Goal: Find contact information: Find contact information

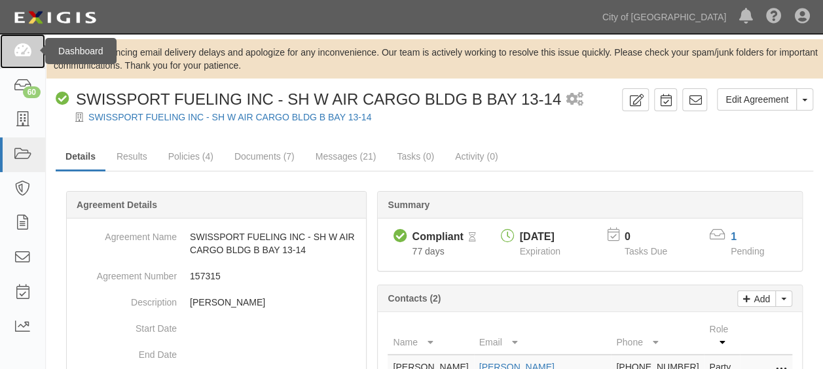
click at [31, 54] on icon at bounding box center [22, 51] width 18 height 15
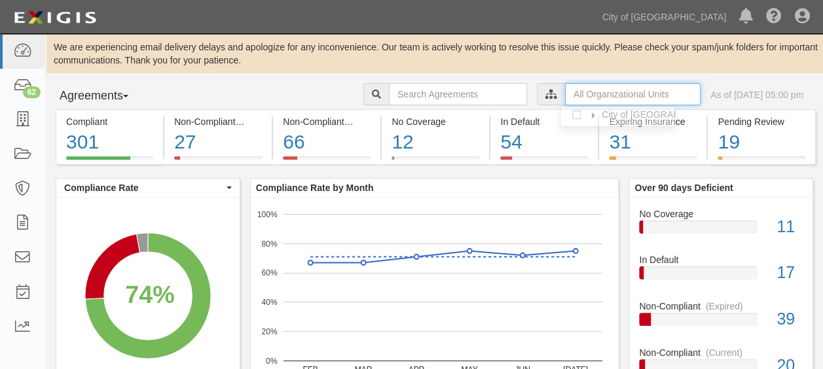
click at [608, 94] on input "text" at bounding box center [632, 94] width 135 height 22
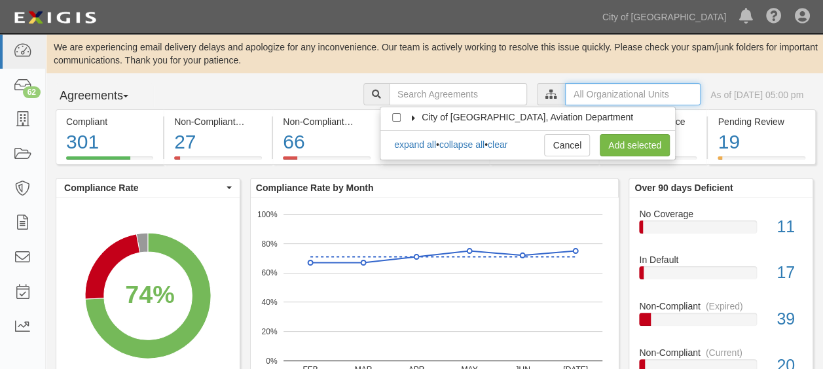
click at [565, 95] on input "text" at bounding box center [632, 94] width 135 height 22
click at [414, 117] on icon at bounding box center [413, 118] width 9 height 6
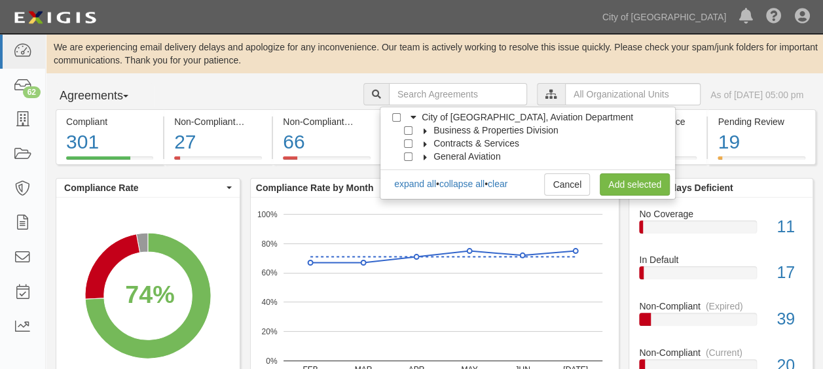
click at [423, 130] on icon at bounding box center [425, 131] width 9 height 6
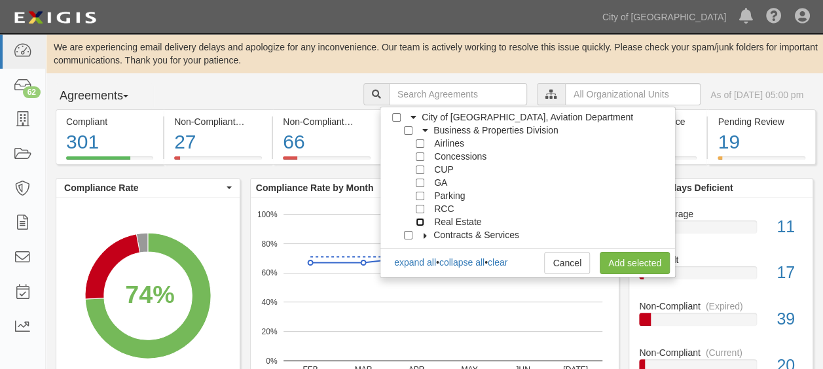
click at [421, 221] on input "Real Estate" at bounding box center [420, 222] width 9 height 9
checkbox input "true"
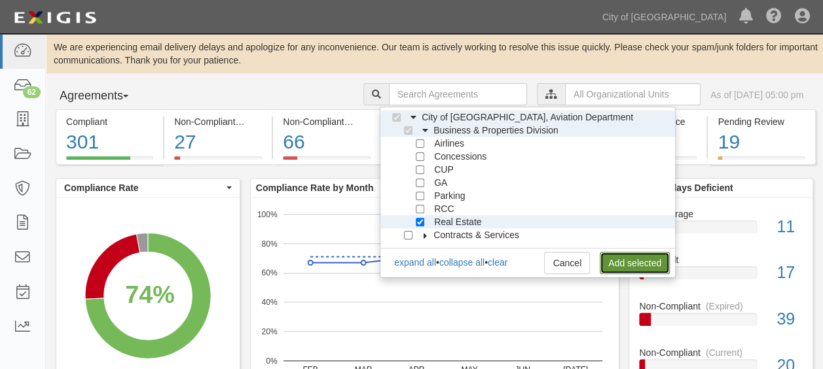
click at [641, 253] on link "Add selected" at bounding box center [635, 263] width 70 height 22
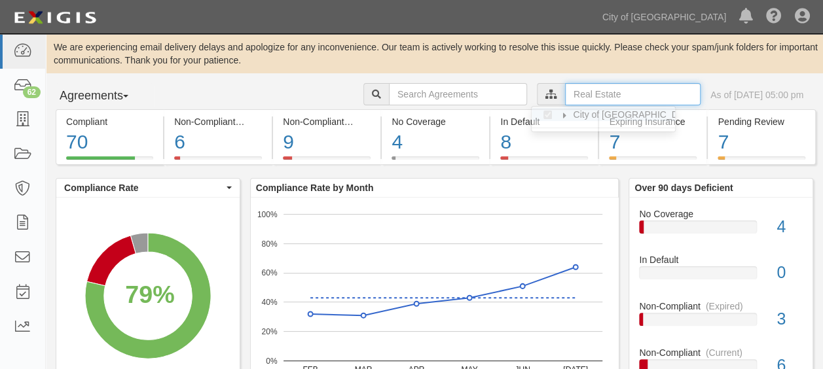
click at [565, 93] on input "text" at bounding box center [632, 94] width 135 height 22
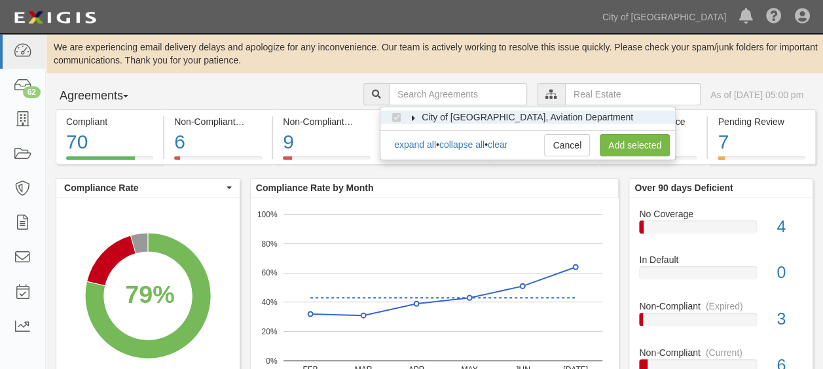
click at [412, 119] on icon at bounding box center [413, 118] width 9 height 6
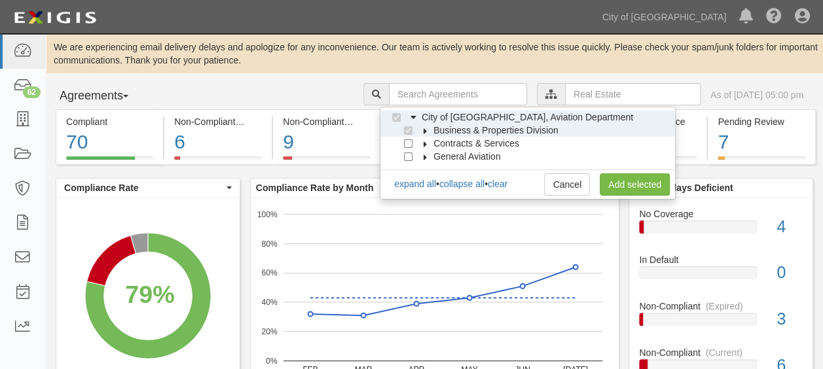
click at [425, 132] on icon at bounding box center [425, 131] width 9 height 6
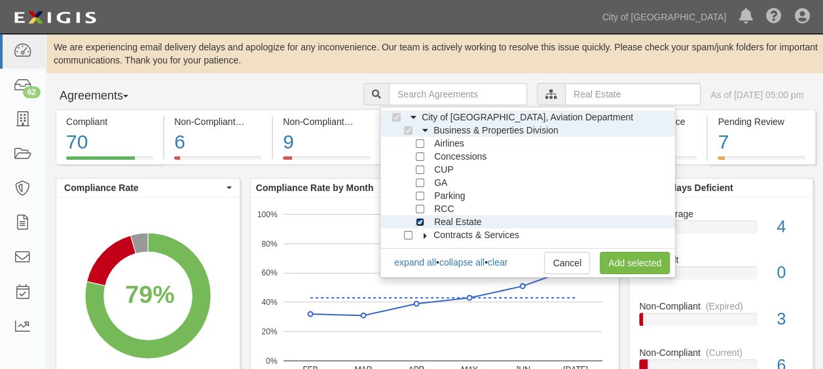
click at [416, 221] on input "Real Estate" at bounding box center [420, 222] width 9 height 9
checkbox input "false"
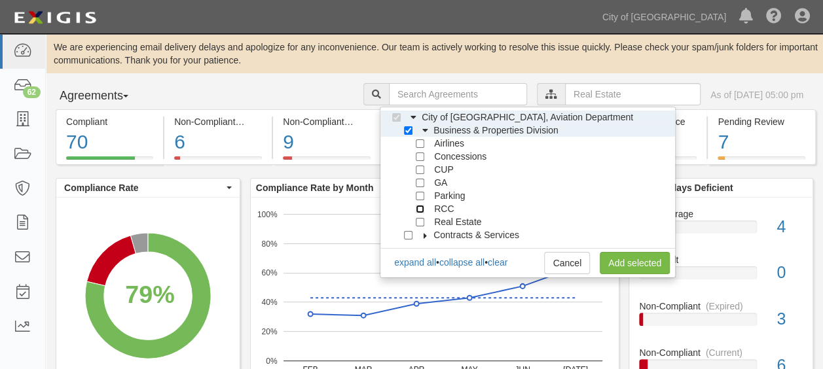
click at [420, 206] on input "RCC" at bounding box center [420, 209] width 9 height 9
checkbox input "true"
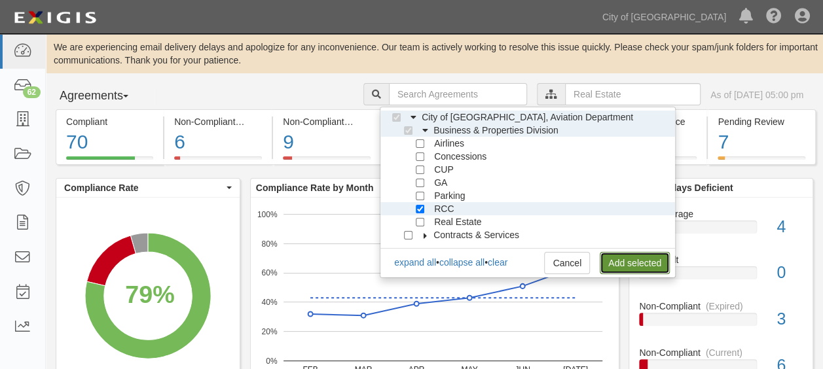
click at [615, 261] on link "Add selected" at bounding box center [635, 263] width 70 height 22
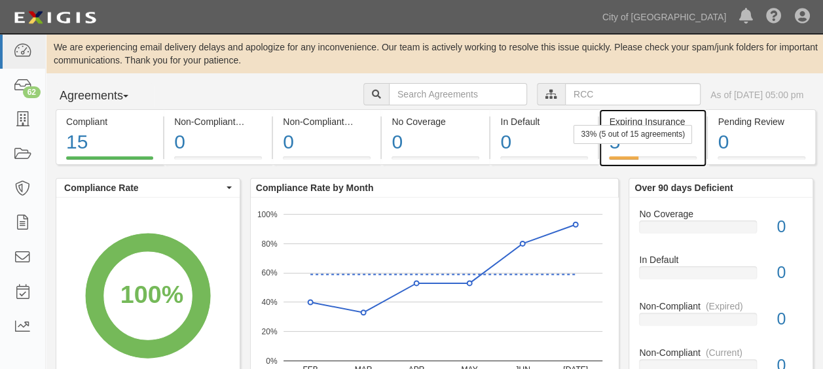
click at [677, 144] on div "5" at bounding box center [653, 142] width 88 height 28
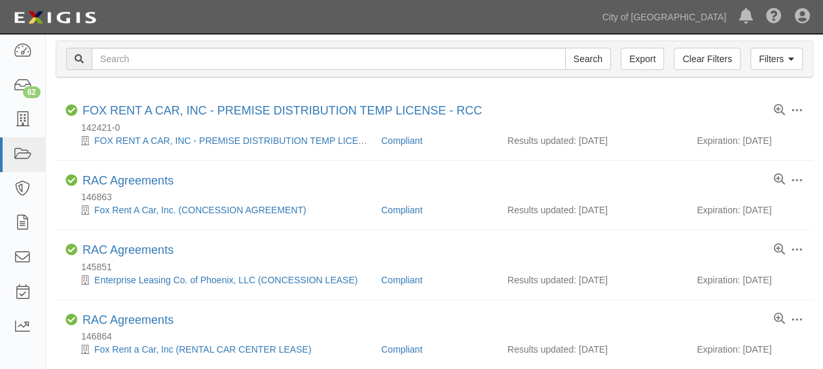
scroll to position [82, 0]
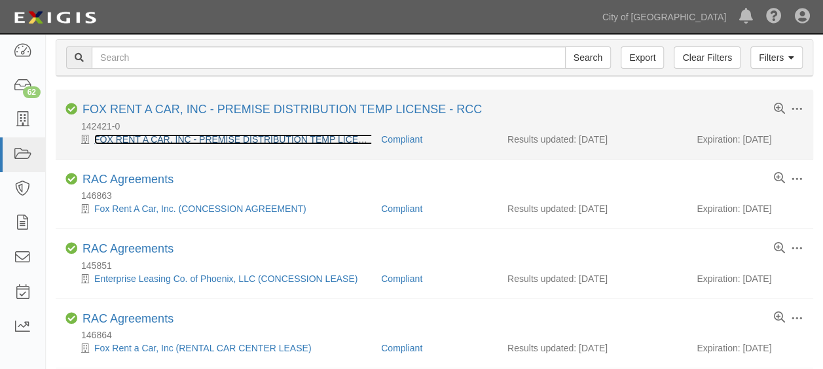
click at [226, 138] on link "FOX RENT A CAR, INC - PREMISE DISTRIBUTION TEMP LICENSE - RCC" at bounding box center [249, 139] width 311 height 10
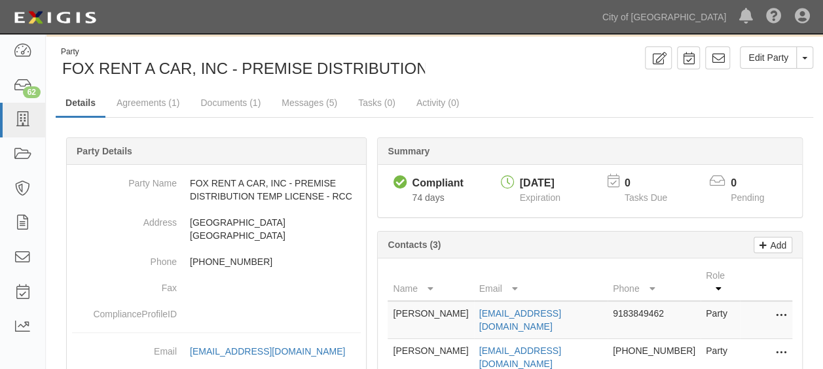
scroll to position [48, 0]
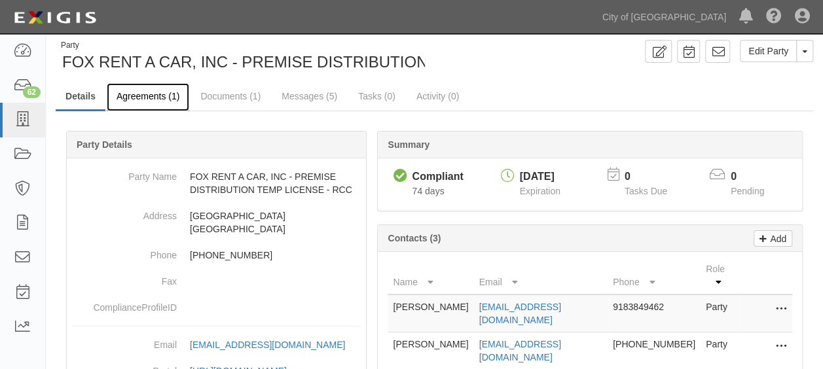
click at [136, 87] on link "Agreements (1)" at bounding box center [148, 97] width 82 height 28
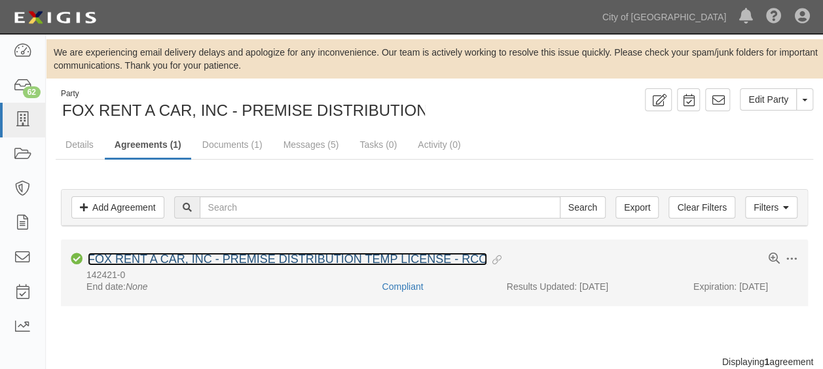
click at [177, 259] on link "FOX RENT A CAR, INC - PREMISE DISTRIBUTION TEMP LICENSE - RCC" at bounding box center [287, 259] width 399 height 13
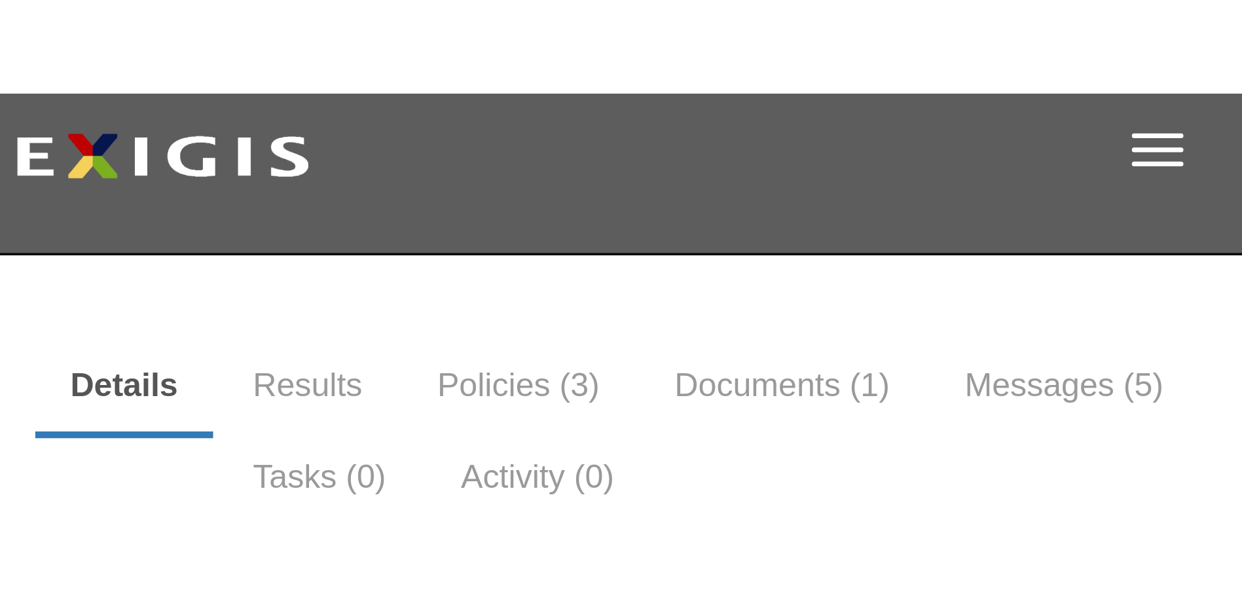
scroll to position [9, 0]
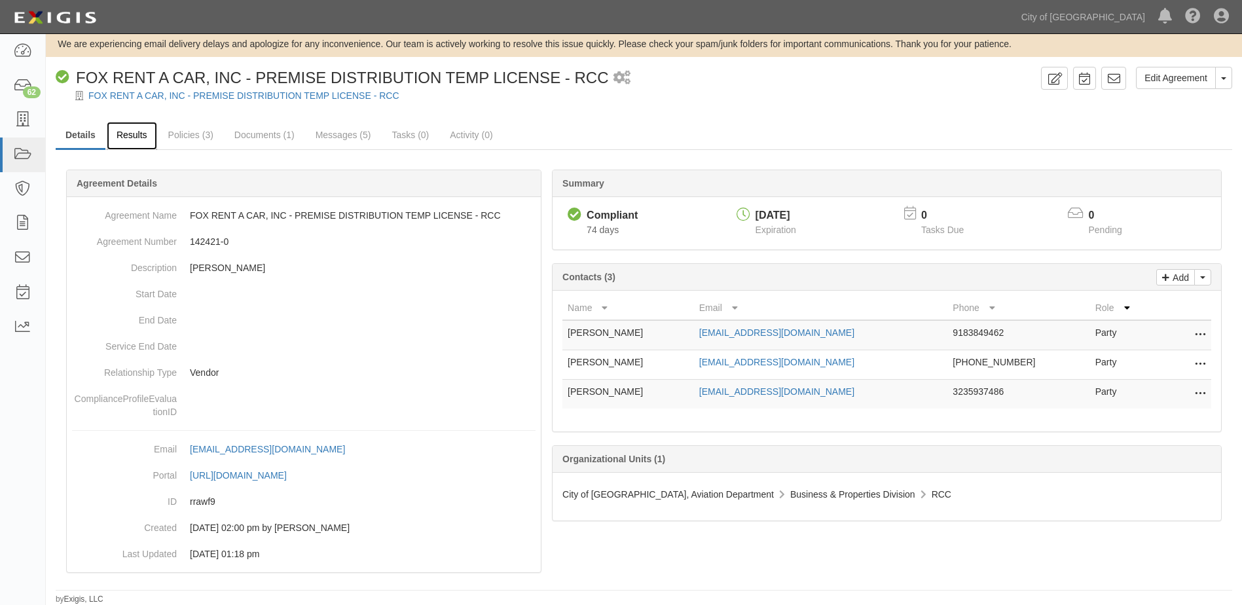
click at [126, 140] on link "Results" at bounding box center [132, 136] width 50 height 28
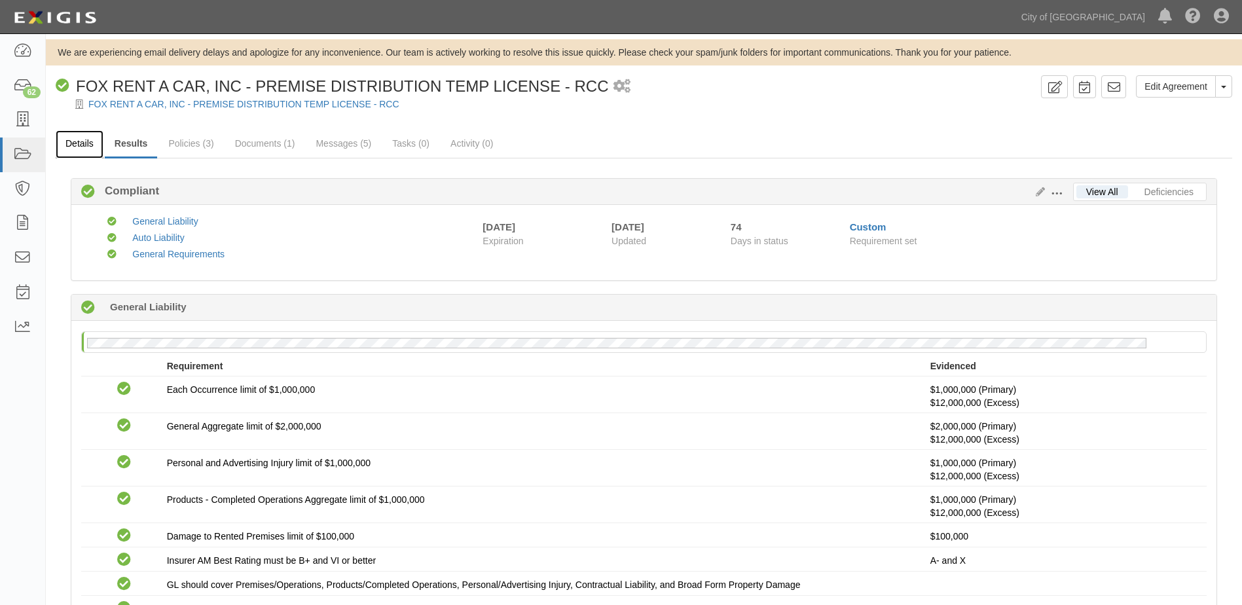
click at [64, 155] on link "Details" at bounding box center [80, 144] width 48 height 28
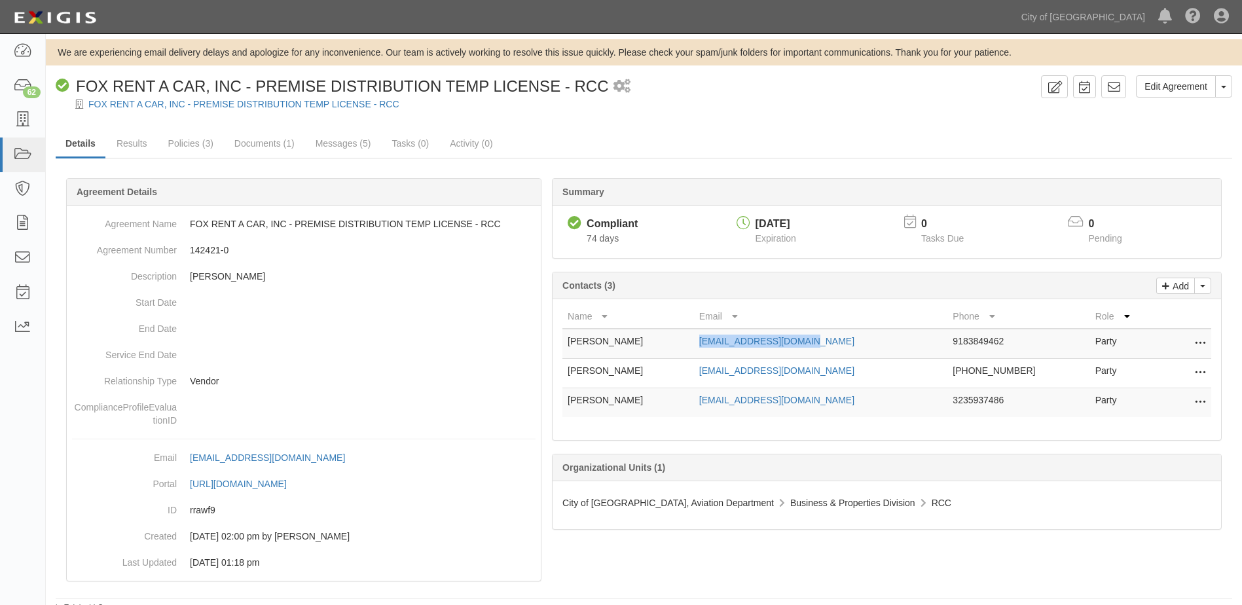
drag, startPoint x: 701, startPoint y: 339, endPoint x: 822, endPoint y: 350, distance: 121.5
click at [822, 350] on tr "[PERSON_NAME] [EMAIL_ADDRESS][DOMAIN_NAME] 9183849462 Party Edit Remove from ag…" at bounding box center [886, 344] width 649 height 30
copy tr "[EMAIL_ADDRESS][DOMAIN_NAME]"
drag, startPoint x: 712, startPoint y: 369, endPoint x: 837, endPoint y: 375, distance: 125.2
click at [837, 375] on tr "[PERSON_NAME] [EMAIL_ADDRESS][DOMAIN_NAME] [PHONE_NUMBER] Party Edit Remove fro…" at bounding box center [886, 373] width 649 height 29
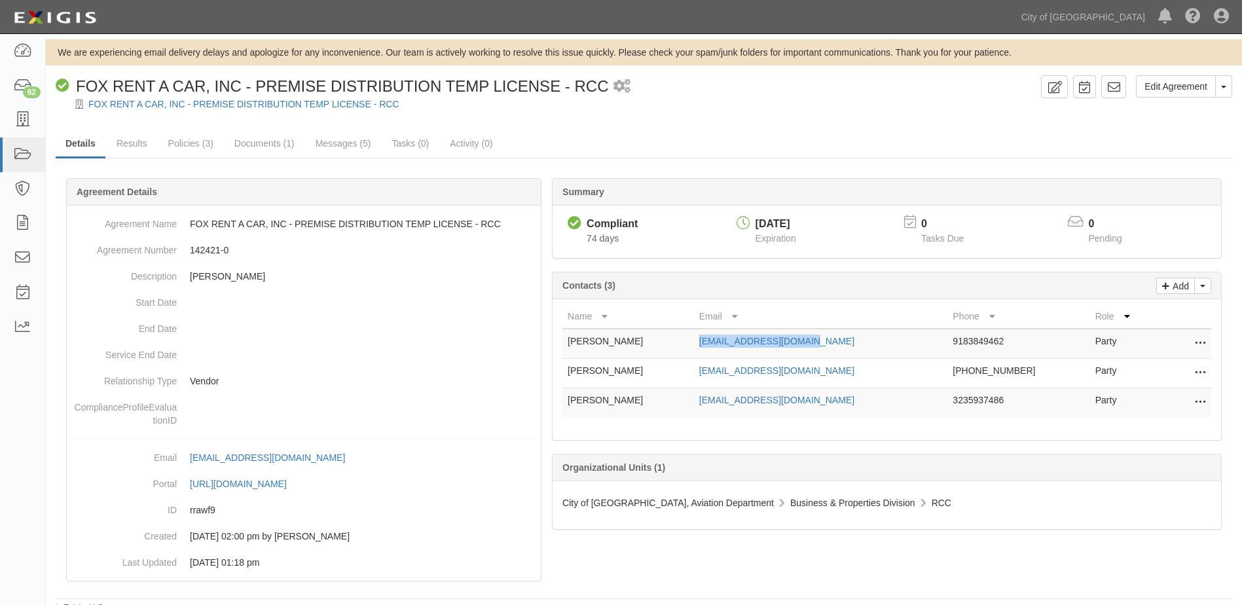
copy tr "[EMAIL_ADDRESS][DOMAIN_NAME]"
drag, startPoint x: 717, startPoint y: 404, endPoint x: 839, endPoint y: 413, distance: 122.1
click at [839, 413] on td "Phemmert@foxrentacar.com" at bounding box center [821, 402] width 254 height 29
copy link "Phemmert@foxrentacar.com"
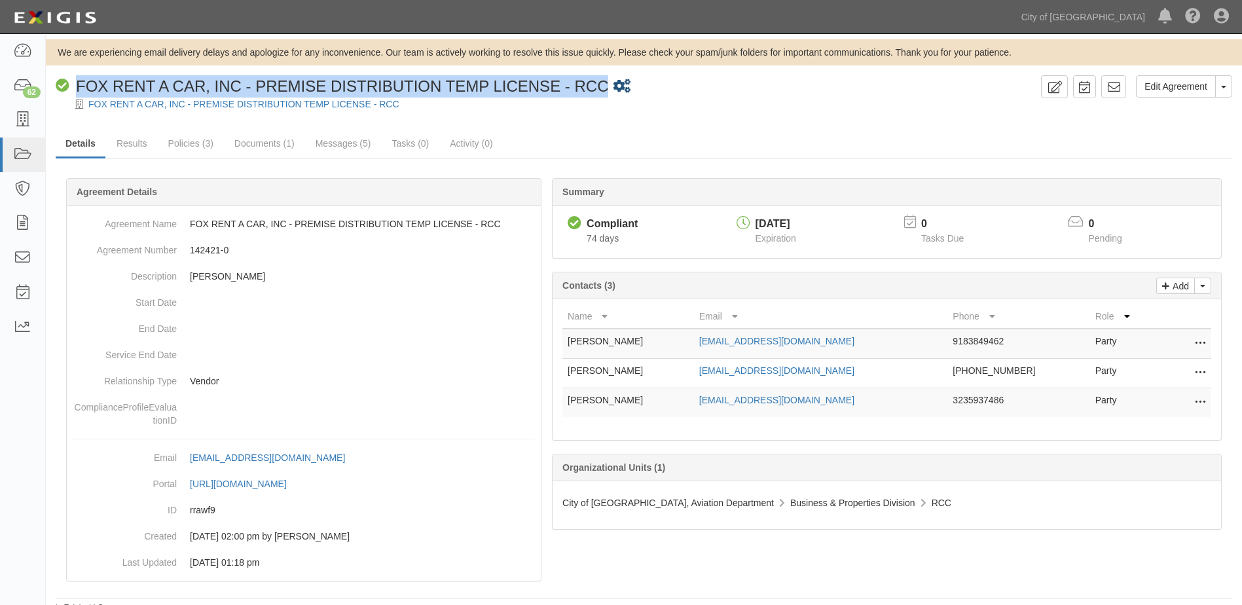
drag, startPoint x: 76, startPoint y: 85, endPoint x: 616, endPoint y: 90, distance: 540.0
click at [616, 90] on div "Compliant FOX RENT A CAR, INC - PREMISE DISTRIBUTION TEMP LICENSE - RCC 1 sched…" at bounding box center [546, 86] width 980 height 22
copy span "FOX RENT A CAR, INC - PREMISE DISTRIBUTION TEMP LICENSE - RCC"
click at [264, 145] on link "Documents (1)" at bounding box center [265, 144] width 80 height 28
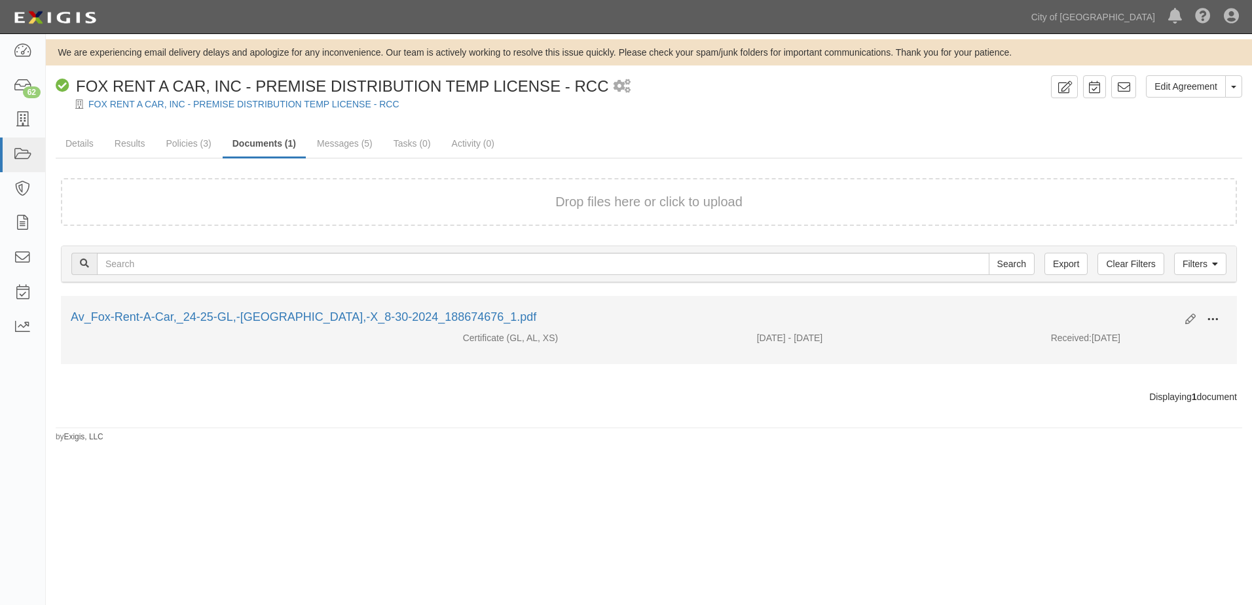
click at [1210, 320] on span at bounding box center [1212, 320] width 12 height 12
click at [1129, 334] on link "View" at bounding box center [1148, 339] width 103 height 24
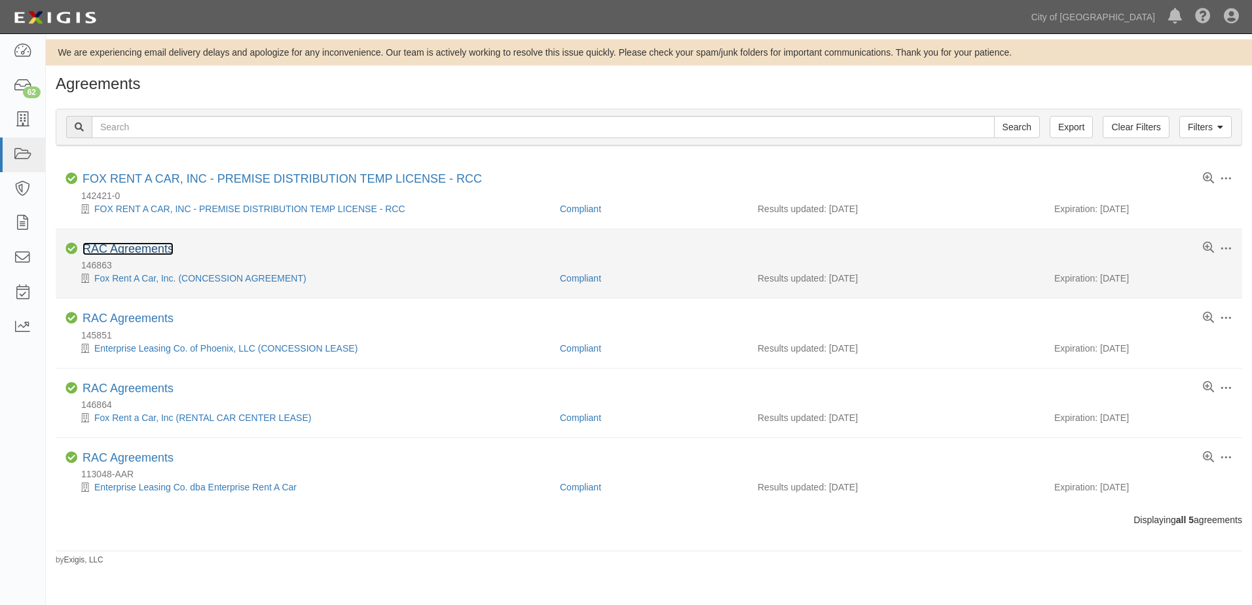
click at [130, 248] on link "RAC Agreements" at bounding box center [127, 248] width 91 height 13
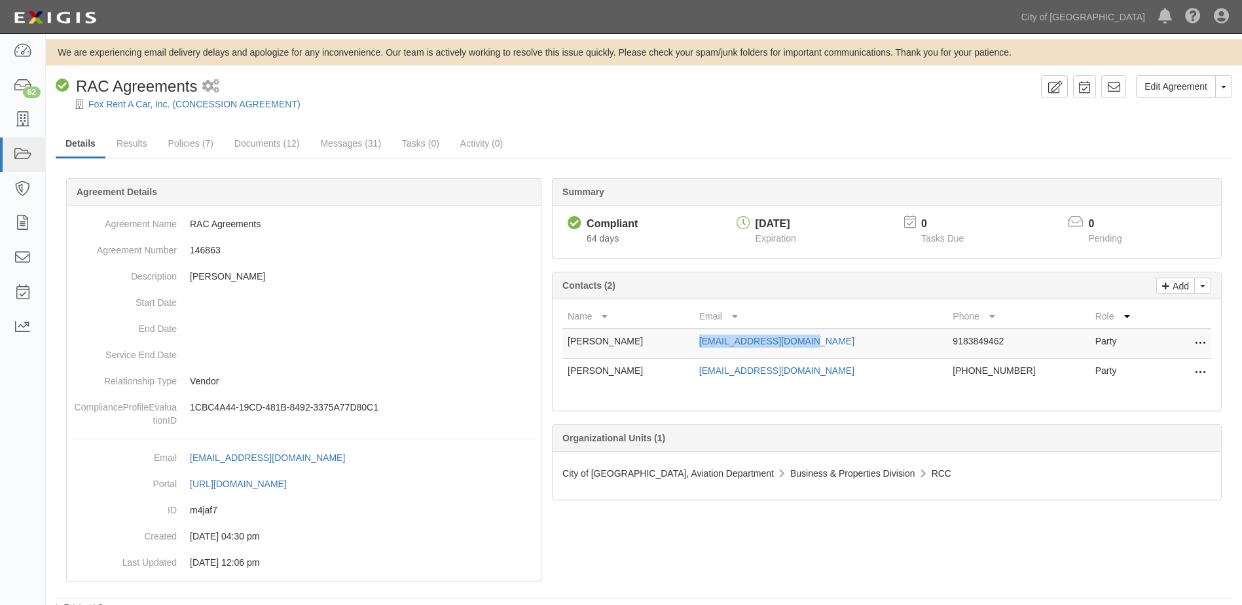
drag, startPoint x: 725, startPoint y: 340, endPoint x: 837, endPoint y: 348, distance: 112.9
click at [837, 348] on td "[EMAIL_ADDRESS][DOMAIN_NAME]" at bounding box center [821, 344] width 254 height 30
copy link "bvogel@foxrentacar.com"
drag, startPoint x: 725, startPoint y: 372, endPoint x: 842, endPoint y: 383, distance: 118.3
click at [842, 383] on td "gfigueroa@foxrentacar.com" at bounding box center [821, 373] width 254 height 29
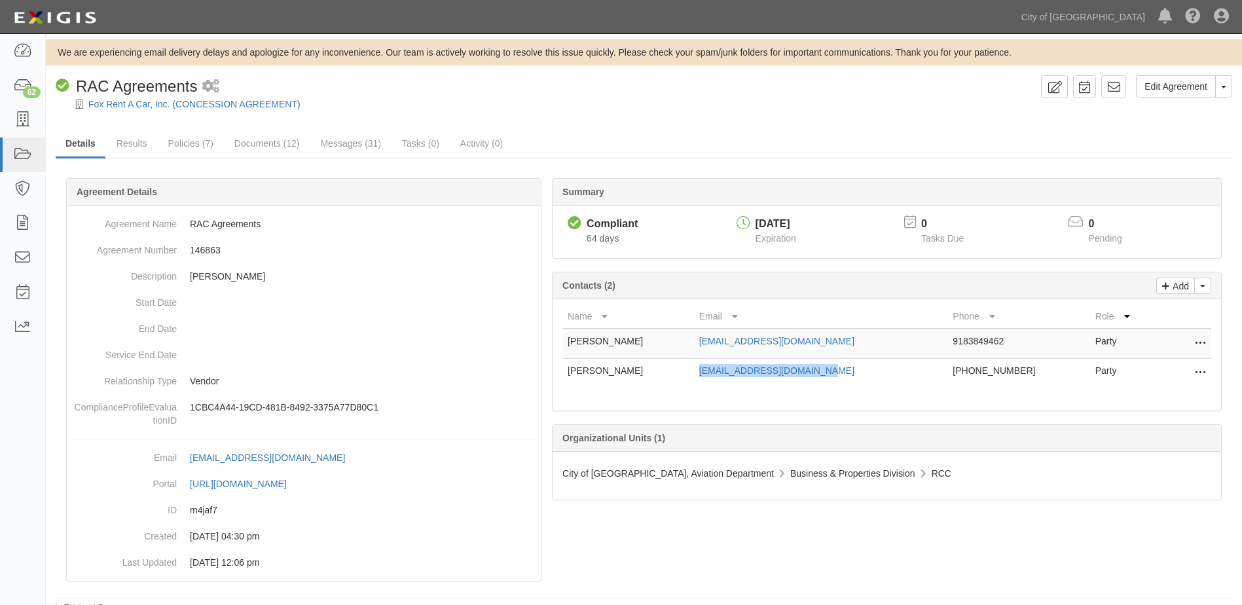
copy link "gfigueroa@foxrentacar.com"
click at [270, 137] on link "Documents (12)" at bounding box center [267, 144] width 85 height 28
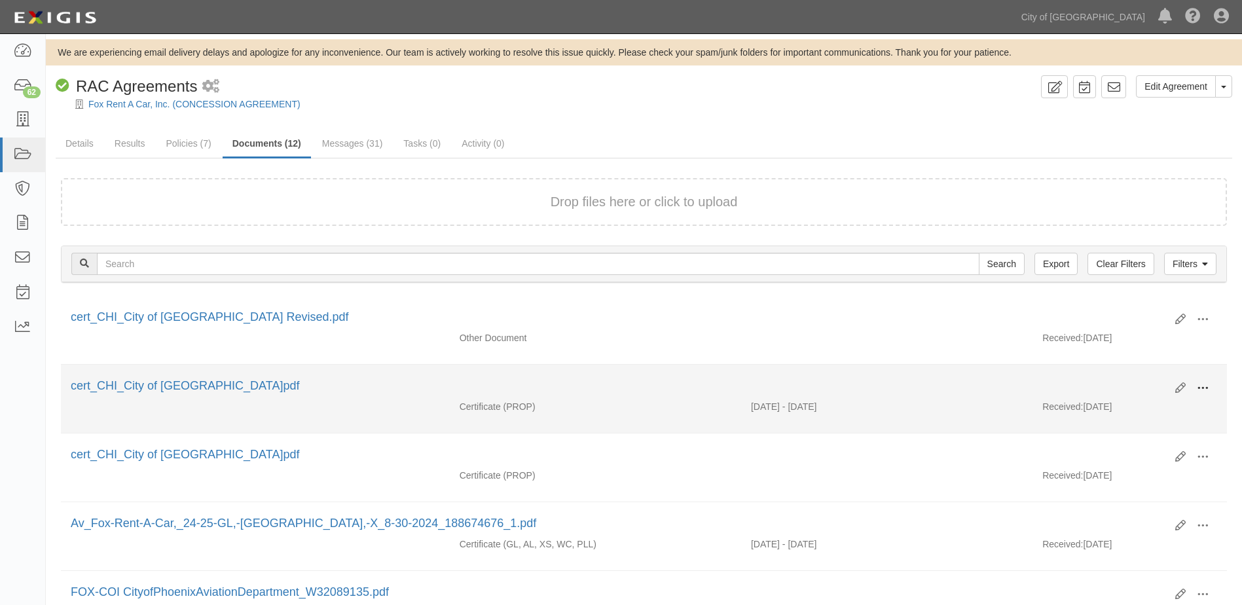
click at [1199, 388] on span at bounding box center [1203, 388] width 12 height 12
click at [1161, 410] on link "View" at bounding box center [1138, 407] width 103 height 24
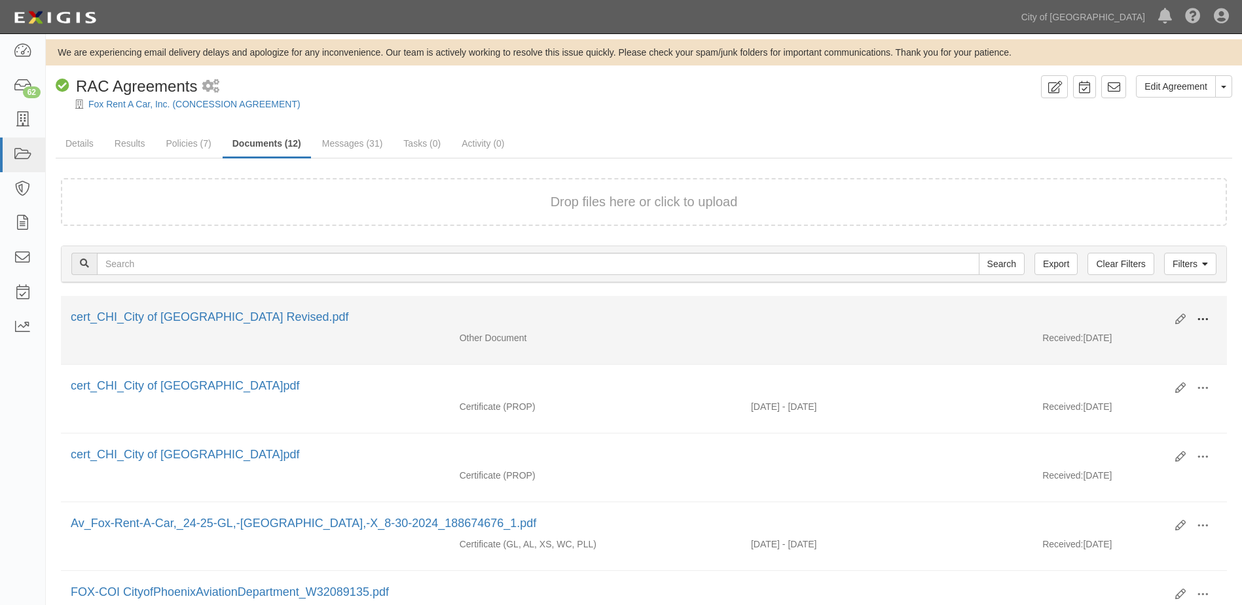
click at [1208, 314] on span at bounding box center [1203, 320] width 12 height 12
click at [1130, 337] on link "View" at bounding box center [1138, 339] width 103 height 24
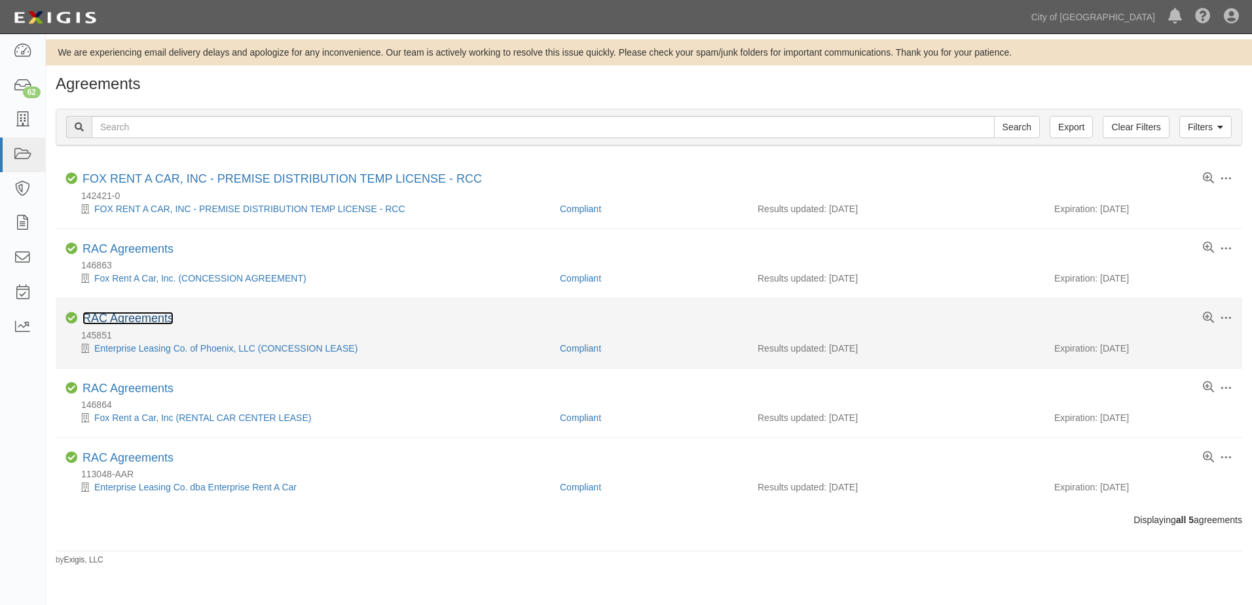
click at [152, 317] on link "RAC Agreements" at bounding box center [127, 318] width 91 height 13
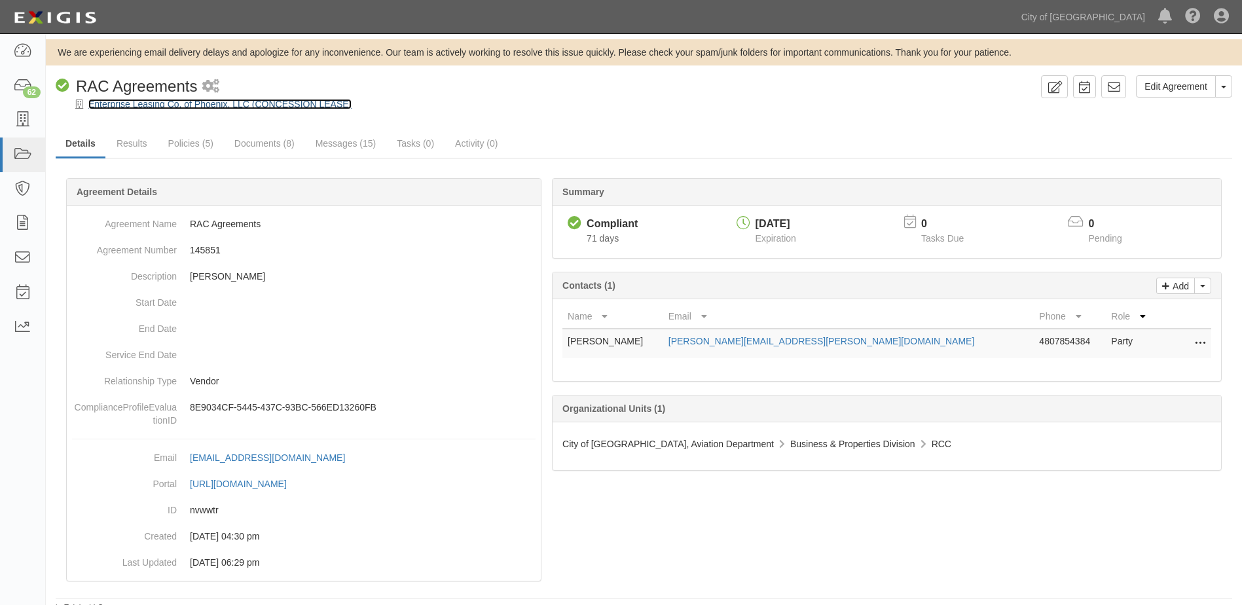
click at [253, 99] on link "Enterprise Leasing Co. of Phoenix, LLC (CONCESSION LEASE)" at bounding box center [219, 104] width 263 height 10
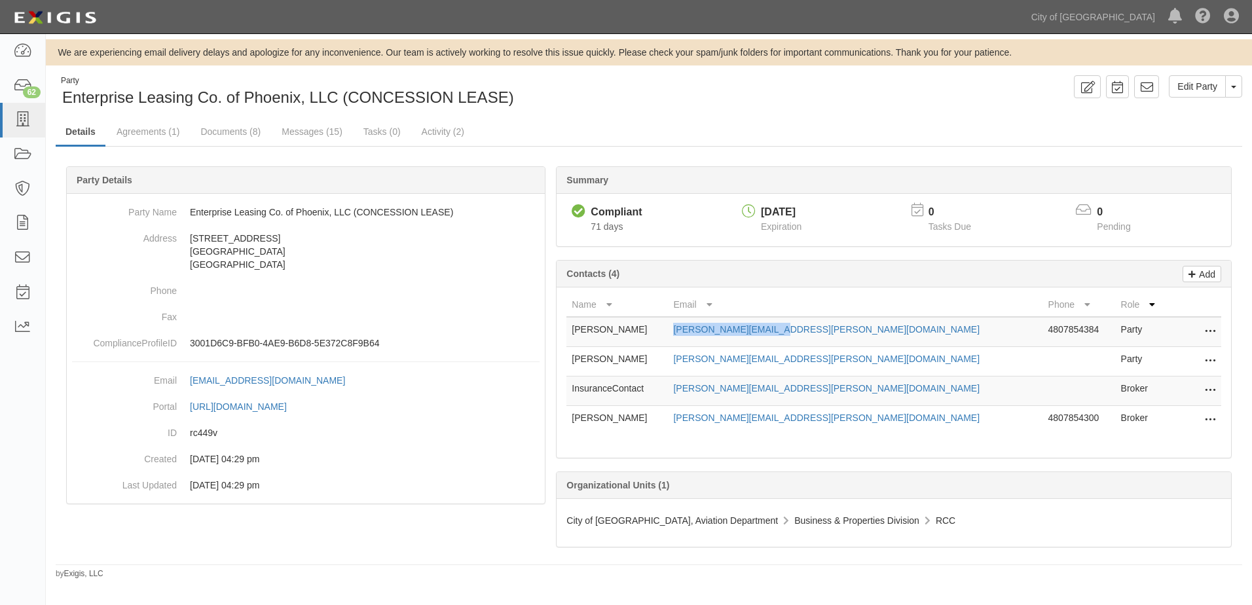
drag, startPoint x: 725, startPoint y: 330, endPoint x: 852, endPoint y: 333, distance: 127.0
click at [852, 333] on td "[PERSON_NAME][EMAIL_ADDRESS][PERSON_NAME][DOMAIN_NAME]" at bounding box center [855, 332] width 374 height 30
copy link "[PERSON_NAME][EMAIL_ADDRESS][PERSON_NAME][DOMAIN_NAME]"
drag, startPoint x: 725, startPoint y: 359, endPoint x: 853, endPoint y: 364, distance: 127.7
click at [853, 364] on td "[PERSON_NAME][EMAIL_ADDRESS][PERSON_NAME][DOMAIN_NAME]" at bounding box center [855, 361] width 374 height 29
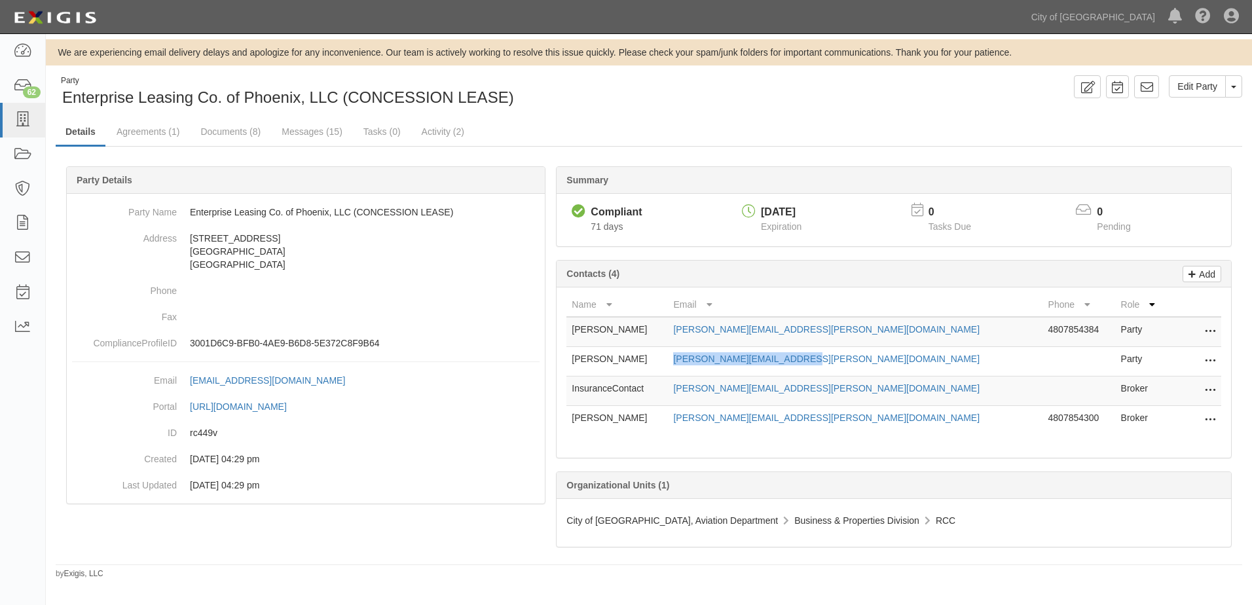
copy link "[PERSON_NAME][EMAIL_ADDRESS][PERSON_NAME][DOMAIN_NAME]"
drag, startPoint x: 727, startPoint y: 386, endPoint x: 859, endPoint y: 391, distance: 132.3
click at [859, 391] on td "[PERSON_NAME][EMAIL_ADDRESS][PERSON_NAME][DOMAIN_NAME]" at bounding box center [855, 390] width 374 height 29
copy link "[PERSON_NAME][EMAIL_ADDRESS][PERSON_NAME][DOMAIN_NAME]"
click at [139, 126] on link "Agreements (1)" at bounding box center [148, 132] width 82 height 28
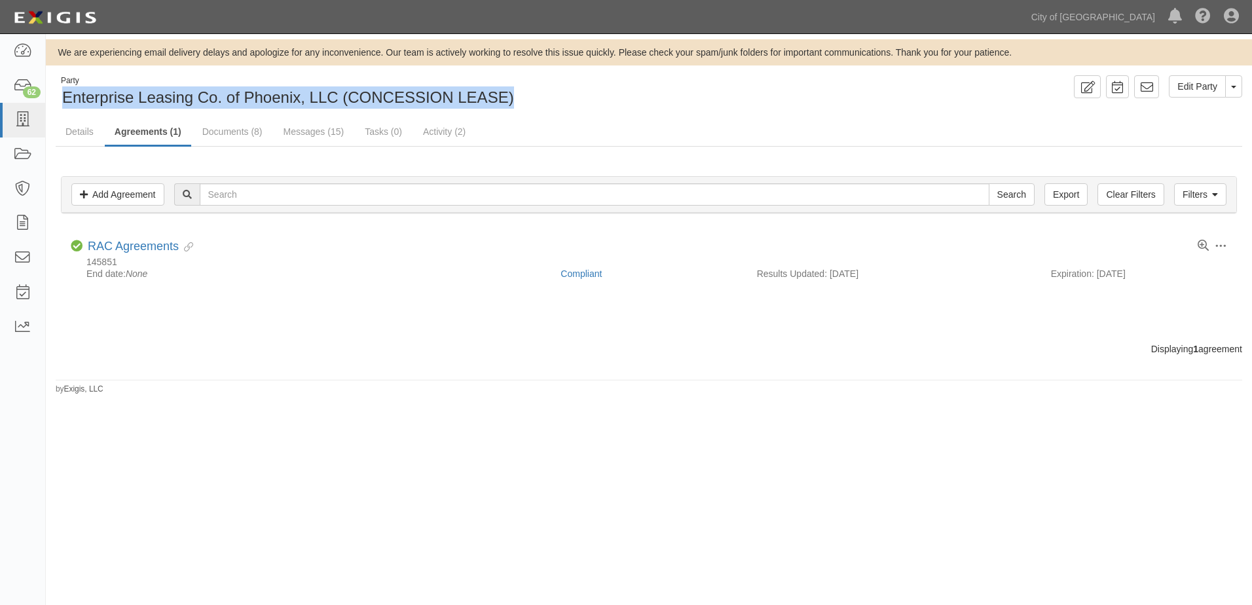
drag, startPoint x: 65, startPoint y: 101, endPoint x: 515, endPoint y: 92, distance: 449.8
click at [515, 92] on div "Party Enterprise Leasing Co. of Phoenix, LLC (CONCESSION LEASE)" at bounding box center [347, 91] width 583 height 33
copy span "Enterprise Leasing Co. of Phoenix, LLC (CONCESSION LEASE)"
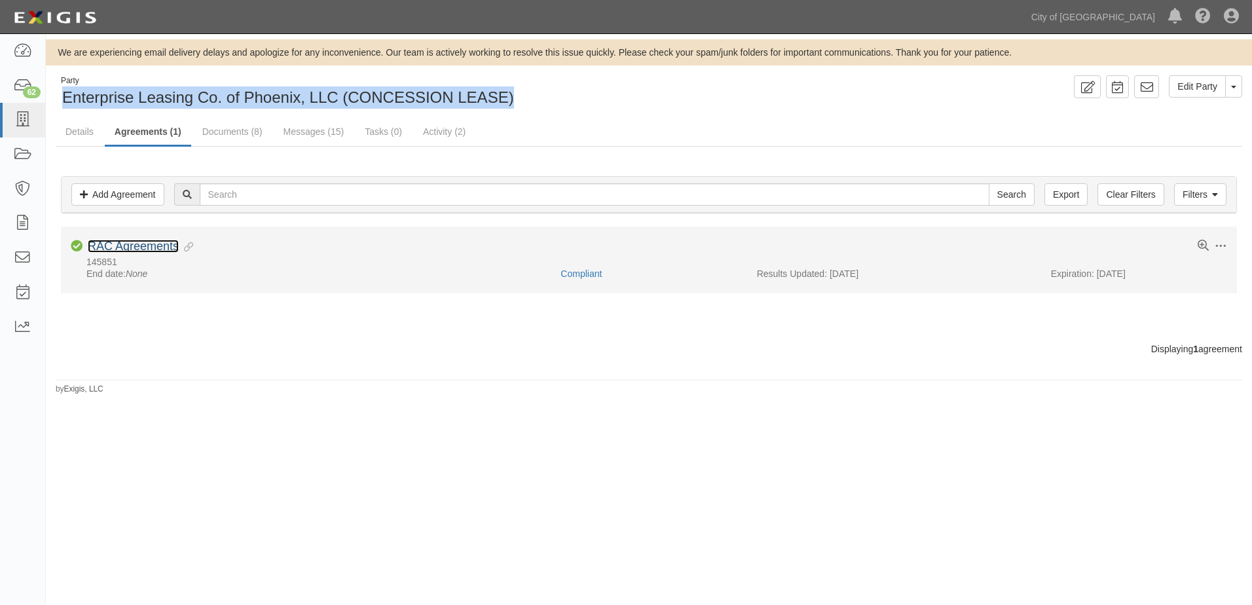
click at [110, 242] on link "RAC Agreements" at bounding box center [133, 246] width 91 height 13
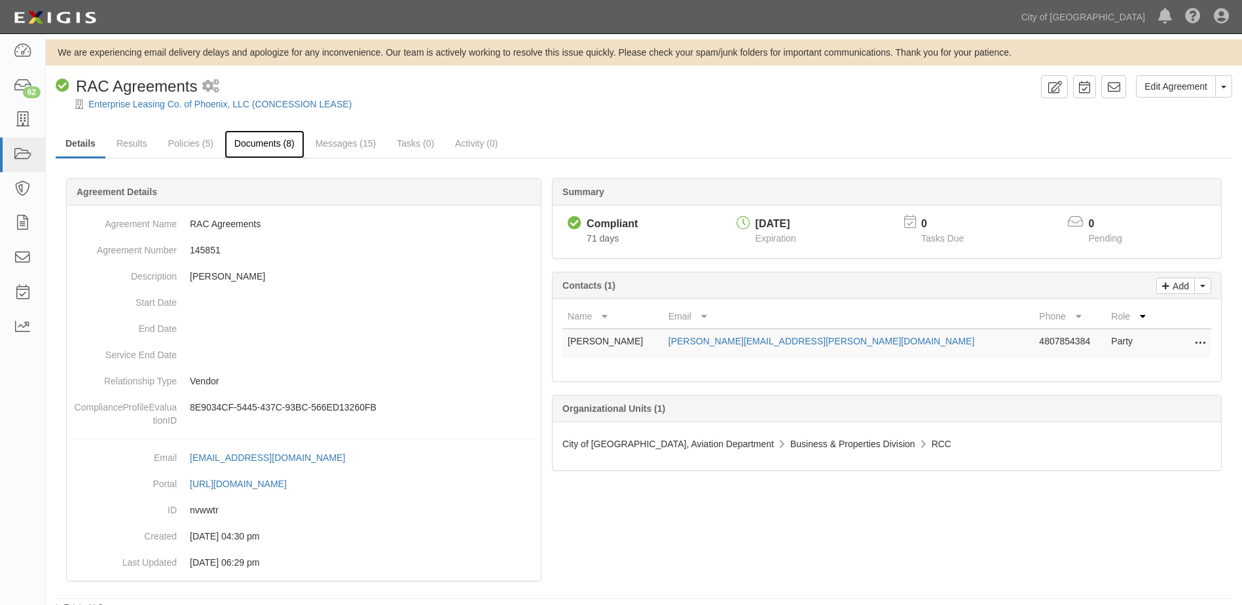
click at [261, 138] on link "Documents (8)" at bounding box center [265, 144] width 80 height 28
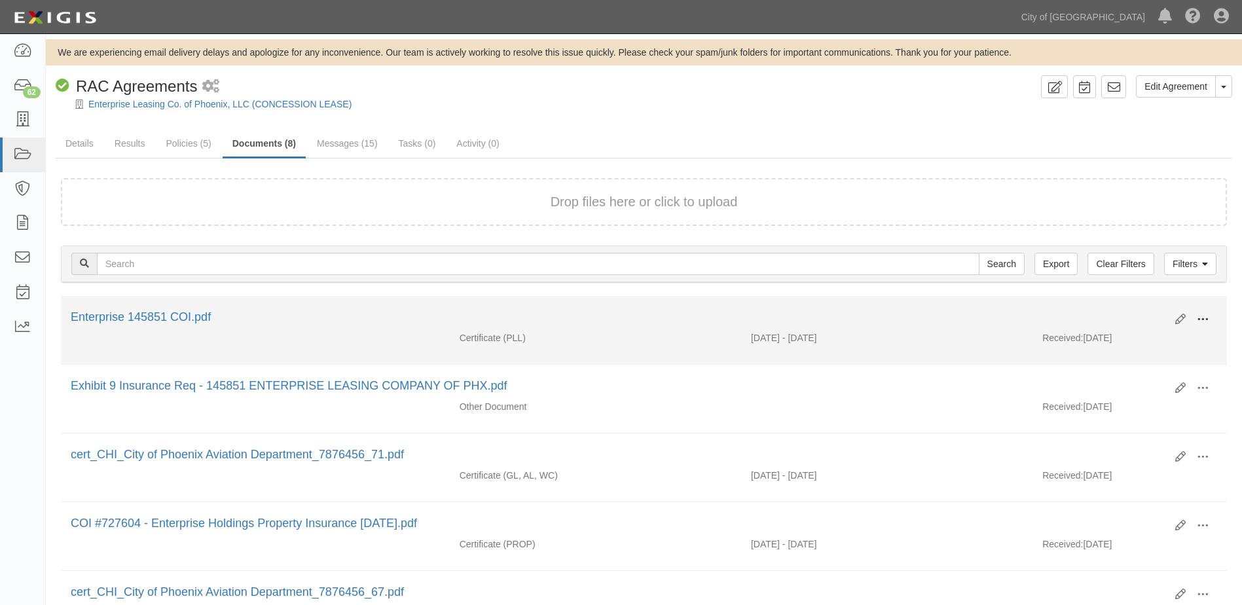
click at [1207, 317] on span at bounding box center [1203, 320] width 12 height 12
click at [1146, 338] on link "View" at bounding box center [1138, 339] width 103 height 24
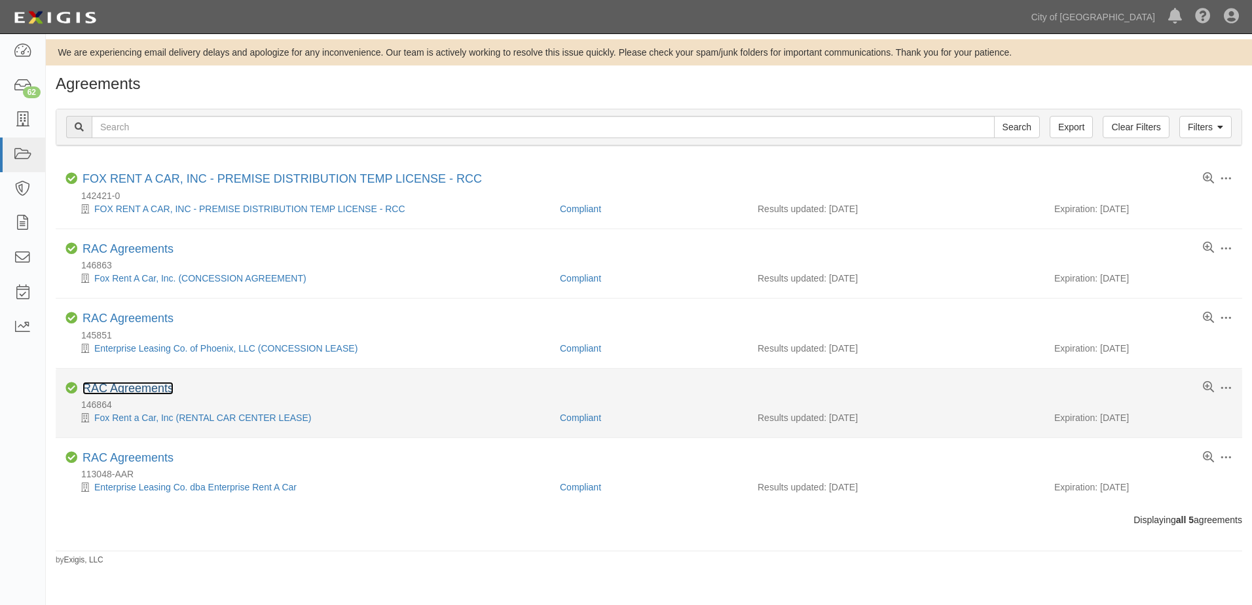
click at [131, 392] on link "RAC Agreements" at bounding box center [127, 388] width 91 height 13
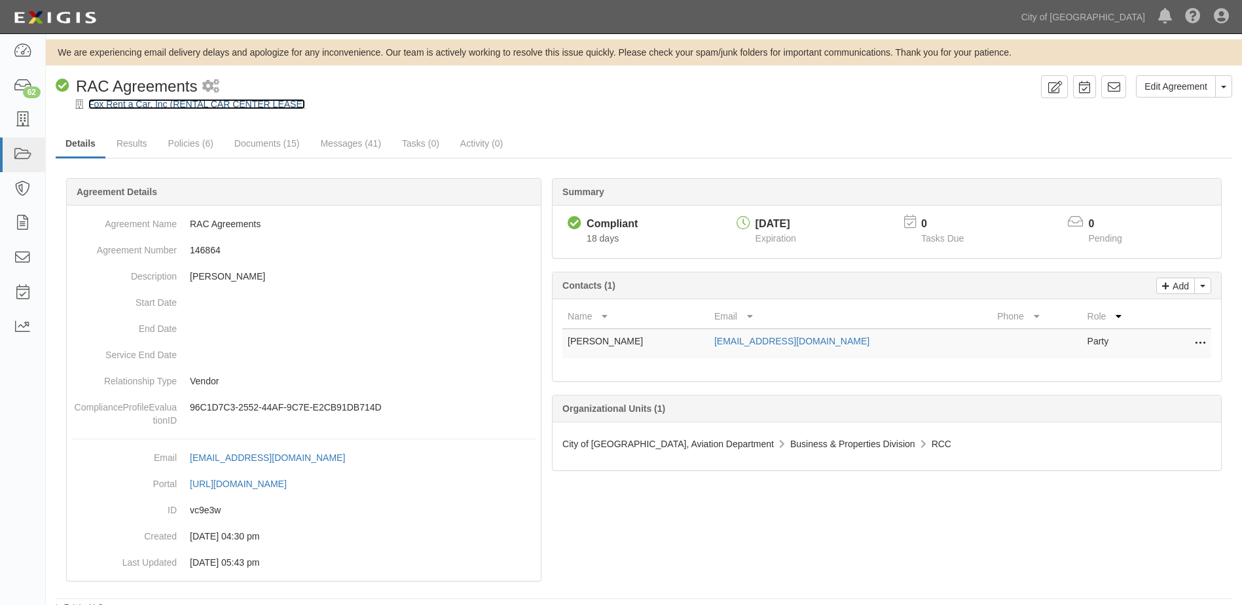
click at [181, 106] on link "Fox Rent a Car, Inc (RENTAL CAR CENTER LEASE)" at bounding box center [196, 104] width 217 height 10
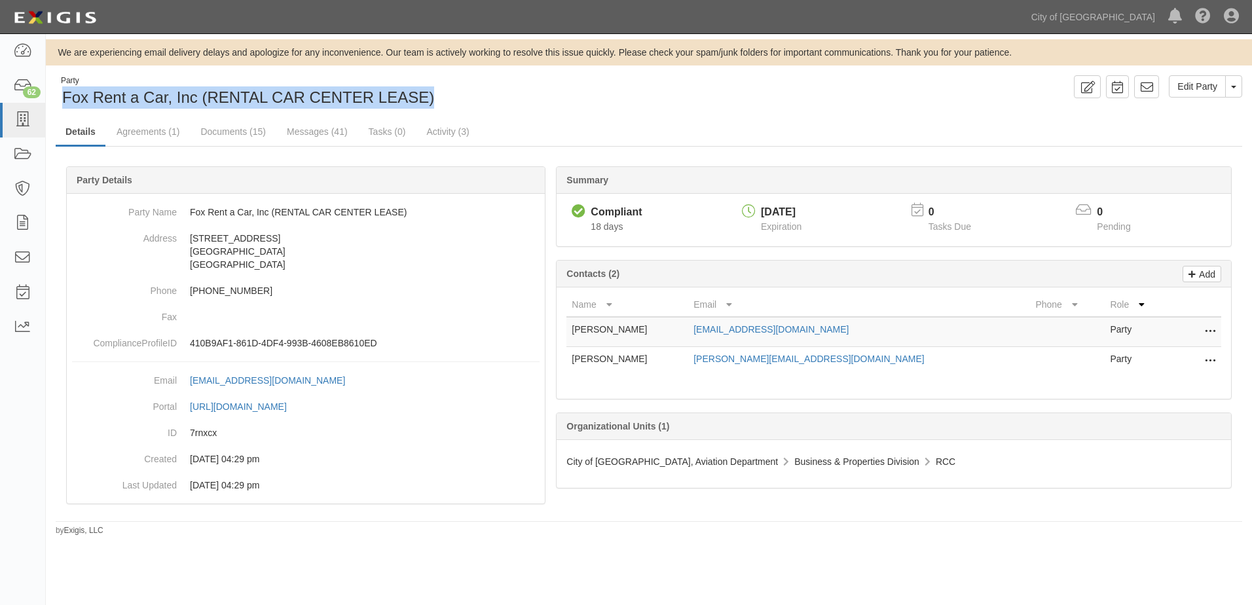
drag, startPoint x: 63, startPoint y: 101, endPoint x: 440, endPoint y: 89, distance: 376.6
click at [440, 89] on div "Party Fox Rent a Car, Inc (RENTAL CAR CENTER LEASE)" at bounding box center [347, 91] width 583 height 33
copy span "Fox Rent a Car, Inc (RENTAL CAR CENTER LEASE)"
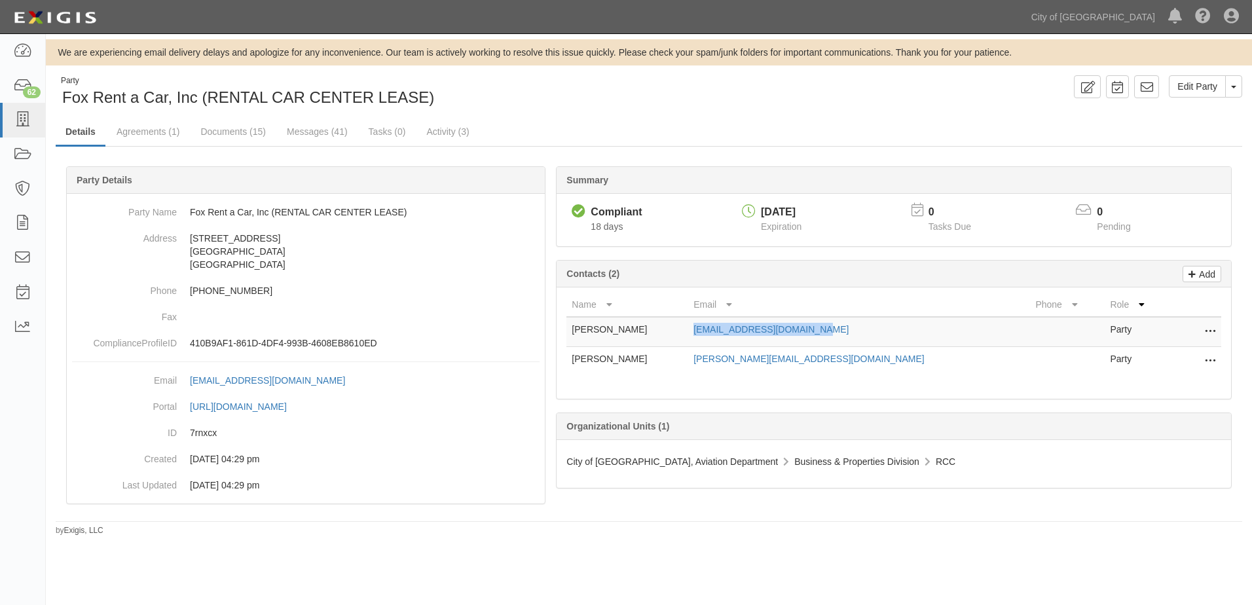
drag, startPoint x: 732, startPoint y: 325, endPoint x: 862, endPoint y: 340, distance: 131.1
click at [862, 340] on td "gfigueroa@foxrentacar.com" at bounding box center [859, 332] width 342 height 30
copy link "gfigueroa@foxrentacar.com"
drag, startPoint x: 736, startPoint y: 364, endPoint x: 842, endPoint y: 371, distance: 105.6
click at [842, 371] on td "joe@foxrentacar.com" at bounding box center [859, 361] width 342 height 29
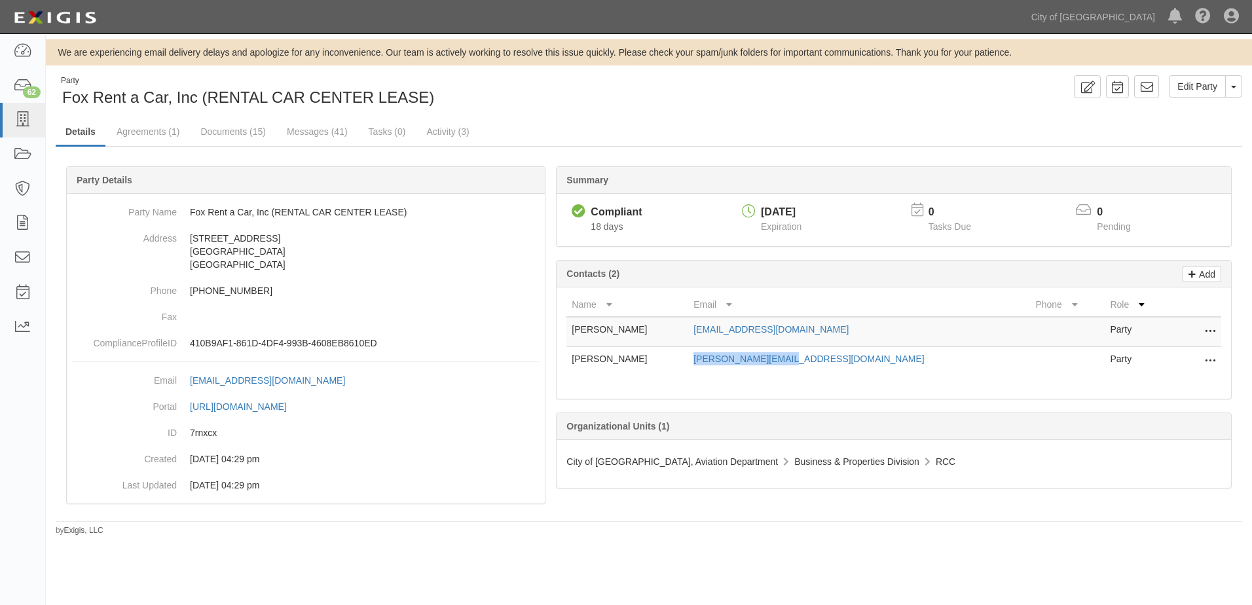
copy link "joe@foxrentacar.com"
click at [151, 130] on link "Agreements (1)" at bounding box center [148, 132] width 82 height 28
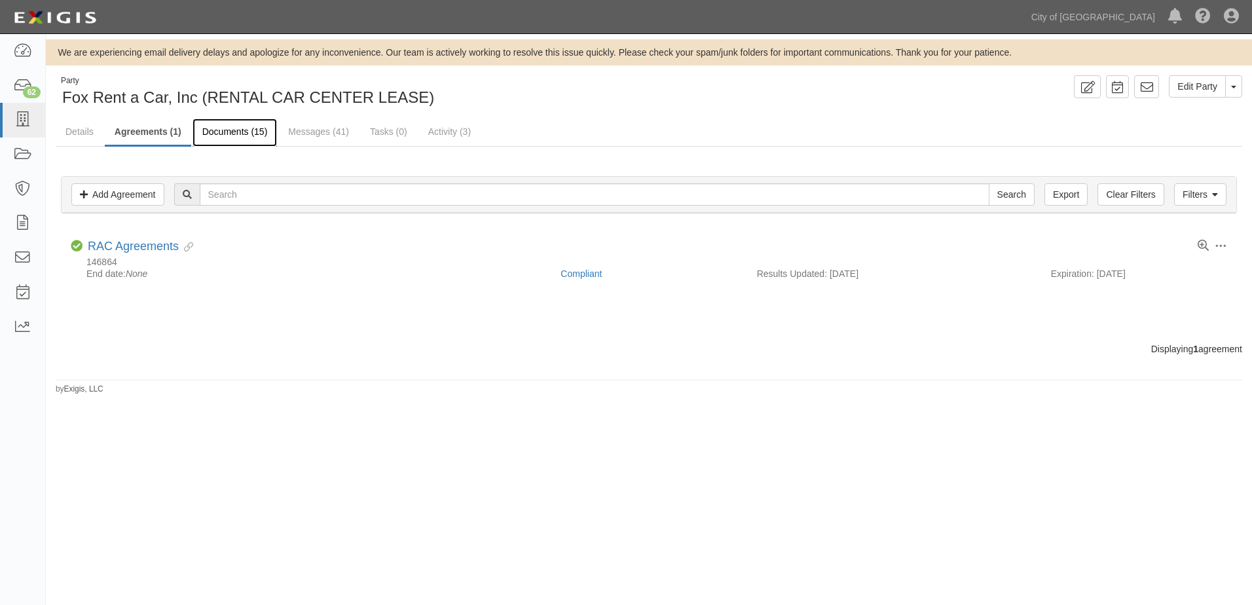
click at [250, 132] on link "Documents (15)" at bounding box center [234, 132] width 85 height 28
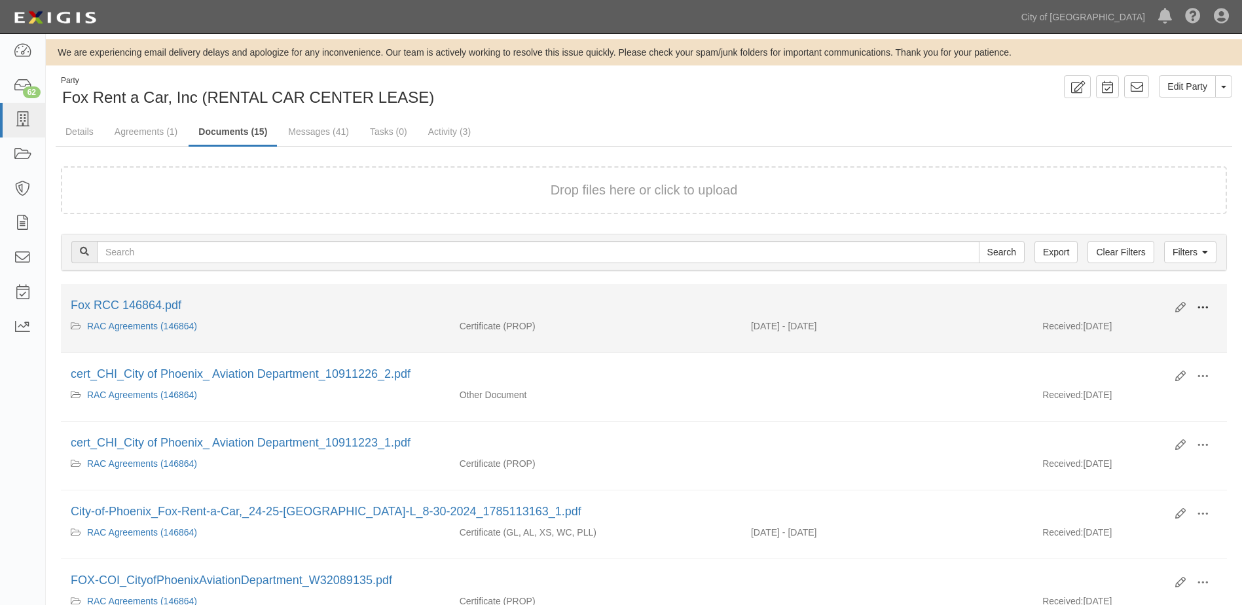
click at [1198, 306] on span at bounding box center [1203, 308] width 12 height 12
click at [1142, 318] on link "View" at bounding box center [1138, 327] width 103 height 24
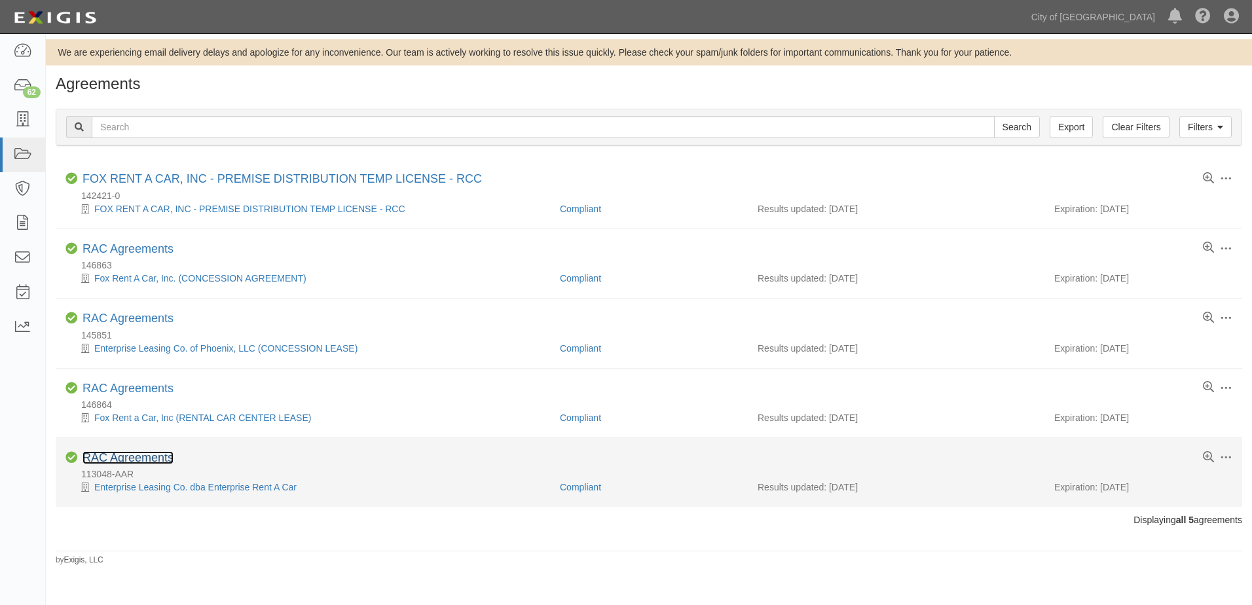
click at [159, 461] on link "RAC Agreements" at bounding box center [127, 457] width 91 height 13
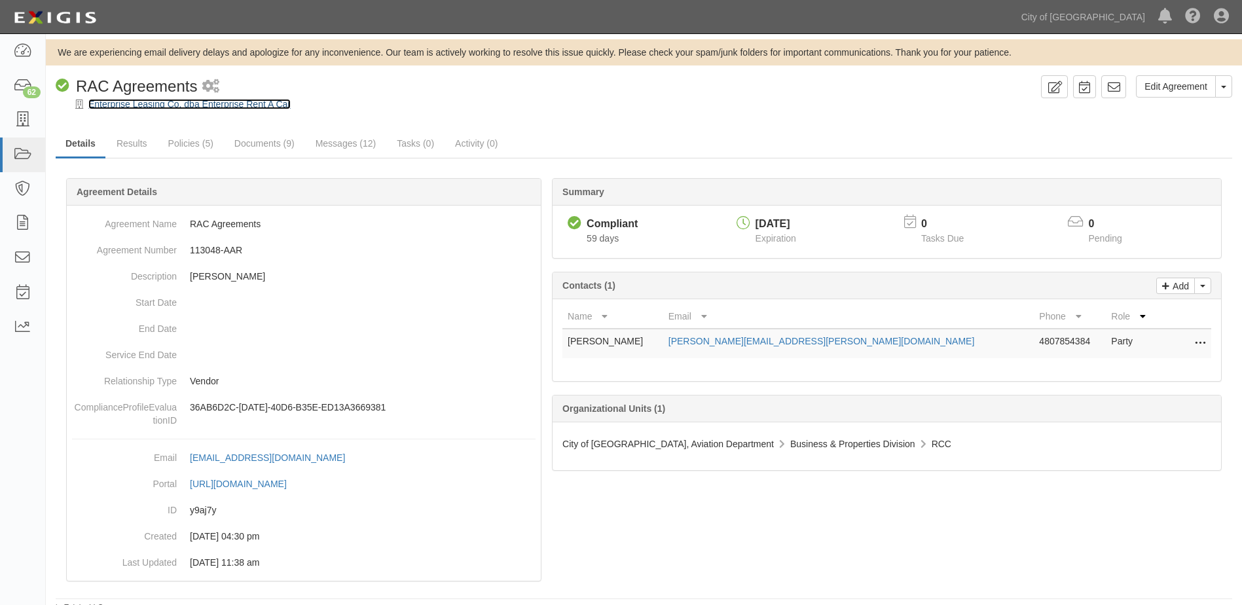
click at [208, 104] on link "Enterprise Leasing Co. dba Enterprise Rent A Car" at bounding box center [189, 104] width 202 height 10
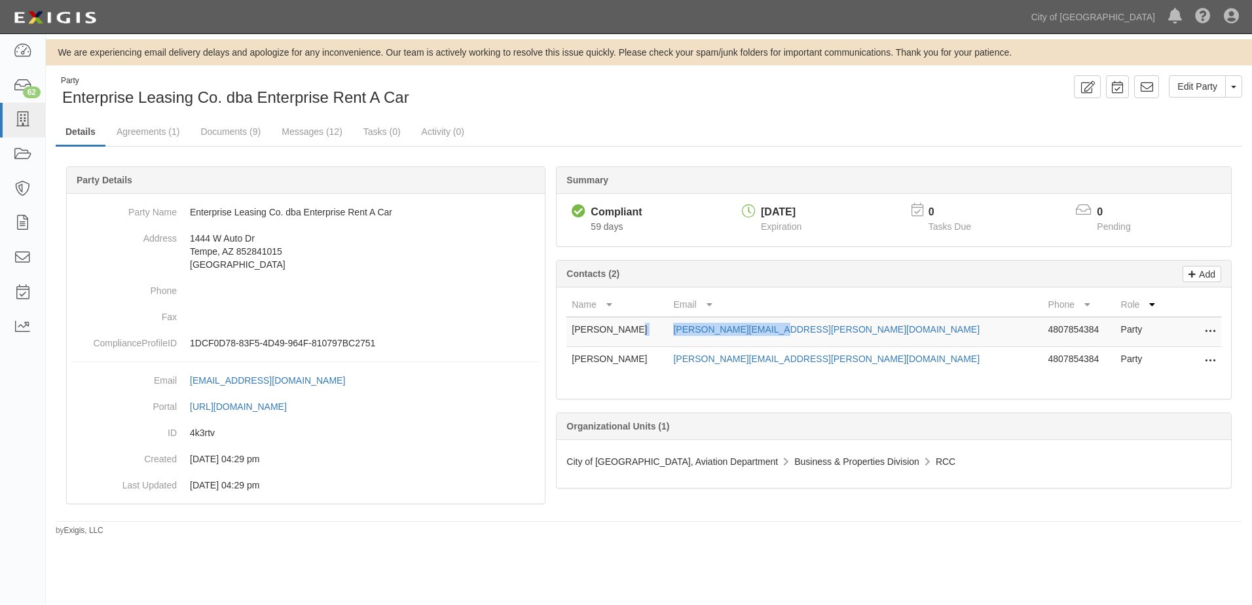
drag, startPoint x: 708, startPoint y: 325, endPoint x: 837, endPoint y: 328, distance: 128.3
click at [837, 328] on tr "James Kazyak james.b.kazyak@em.com 4807854384 Party Edit Delete" at bounding box center [893, 332] width 655 height 30
copy tr "james.b.kazyak@em.com"
click at [148, 135] on link "Agreements (1)" at bounding box center [148, 132] width 82 height 28
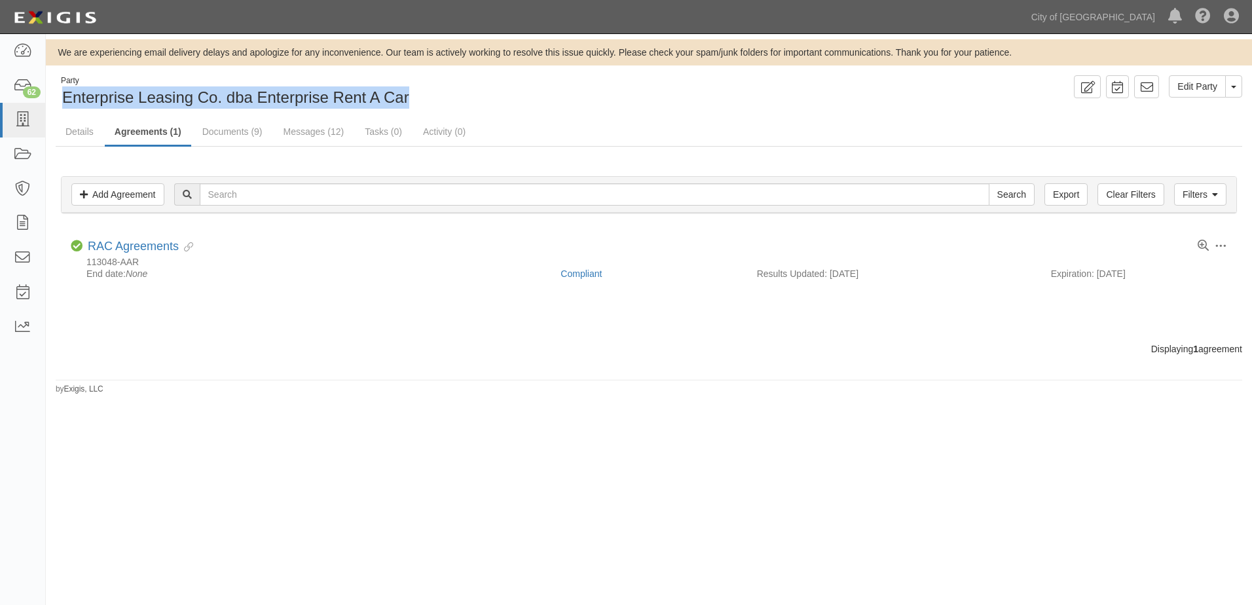
drag, startPoint x: 62, startPoint y: 97, endPoint x: 438, endPoint y: 101, distance: 375.7
click at [438, 101] on div "Party Enterprise Leasing Co. dba Enterprise Rent A Car" at bounding box center [347, 91] width 583 height 33
copy span "Enterprise Leasing Co. dba Enterprise Rent A Car"
click at [228, 129] on link "Documents (9)" at bounding box center [232, 132] width 80 height 28
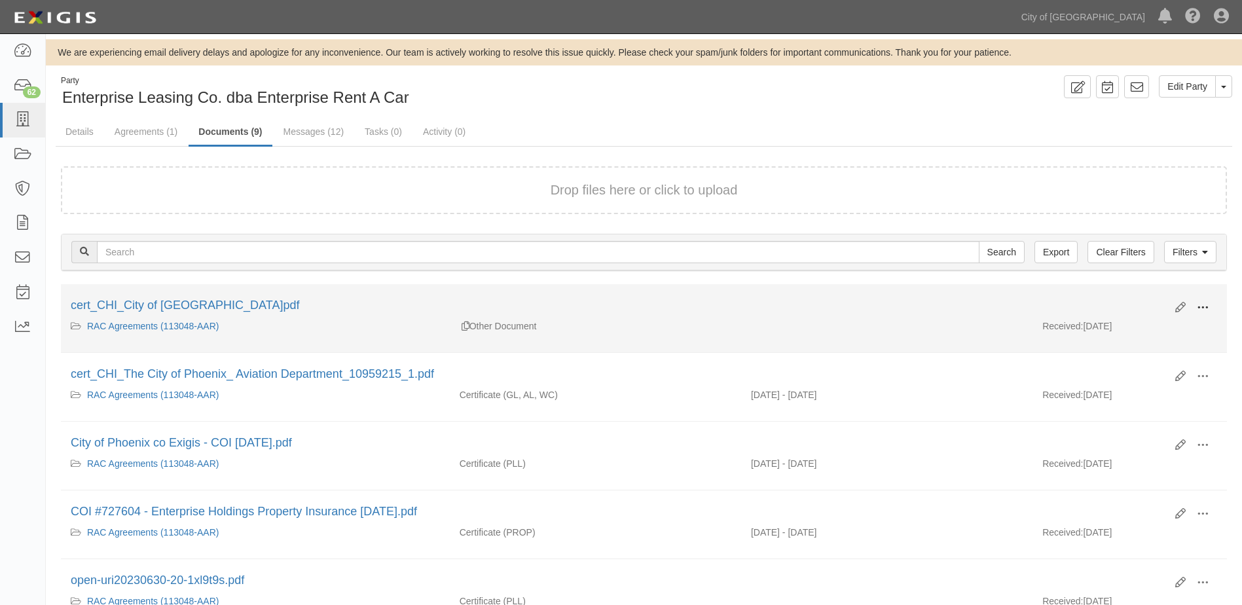
click at [1205, 306] on span at bounding box center [1203, 308] width 12 height 12
click at [1134, 324] on link "View" at bounding box center [1138, 327] width 103 height 24
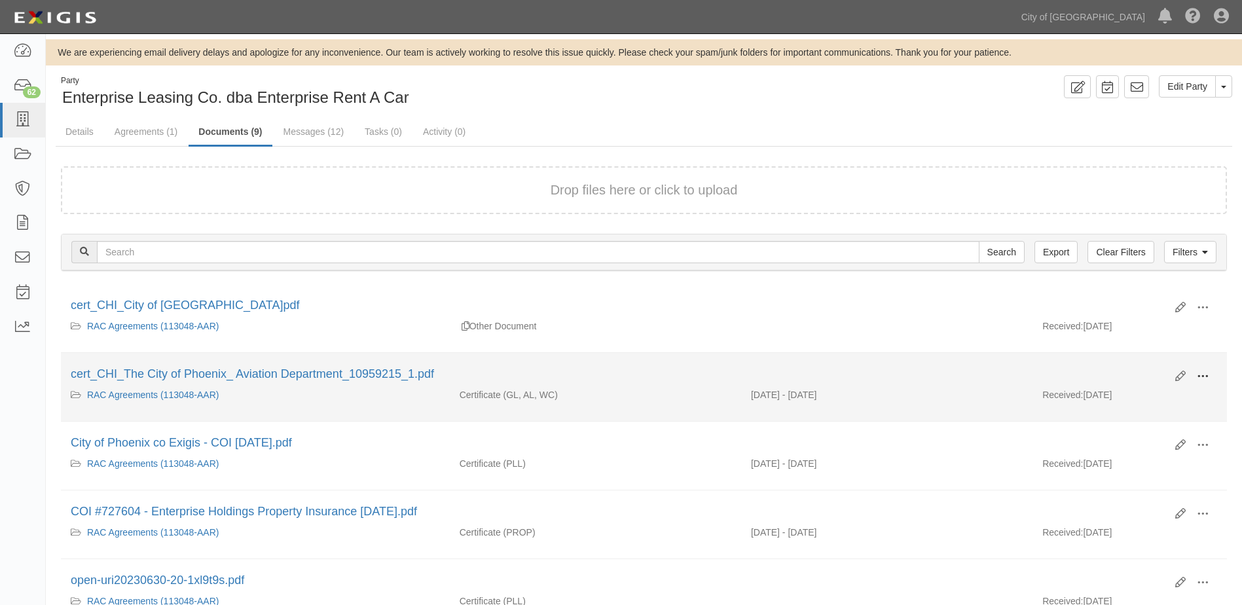
click at [1205, 375] on span at bounding box center [1203, 376] width 12 height 12
click at [1155, 397] on link "View" at bounding box center [1138, 396] width 103 height 24
